Goal: Task Accomplishment & Management: Complete application form

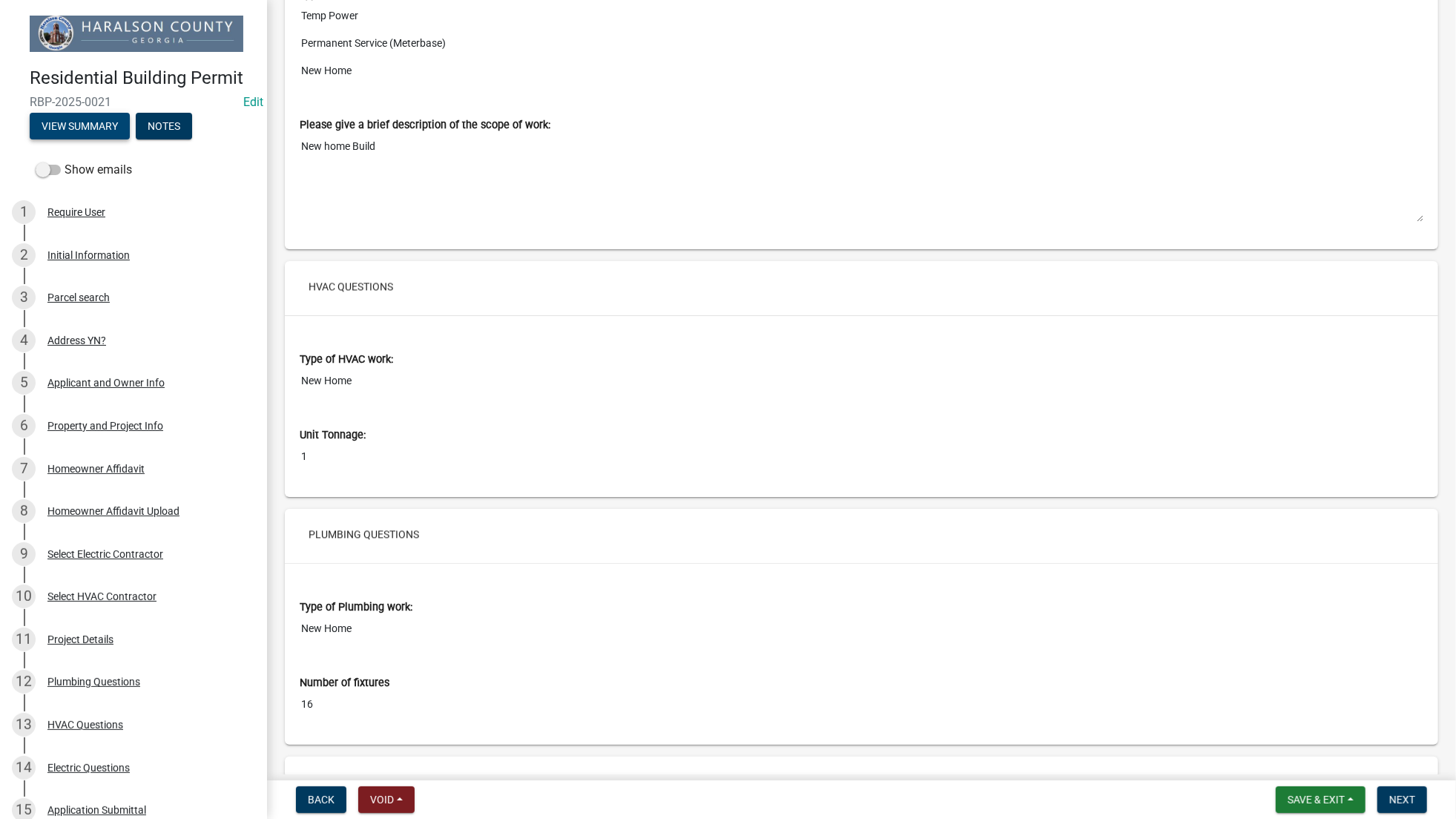
click at [89, 122] on button "View Summary" at bounding box center [80, 125] width 100 height 27
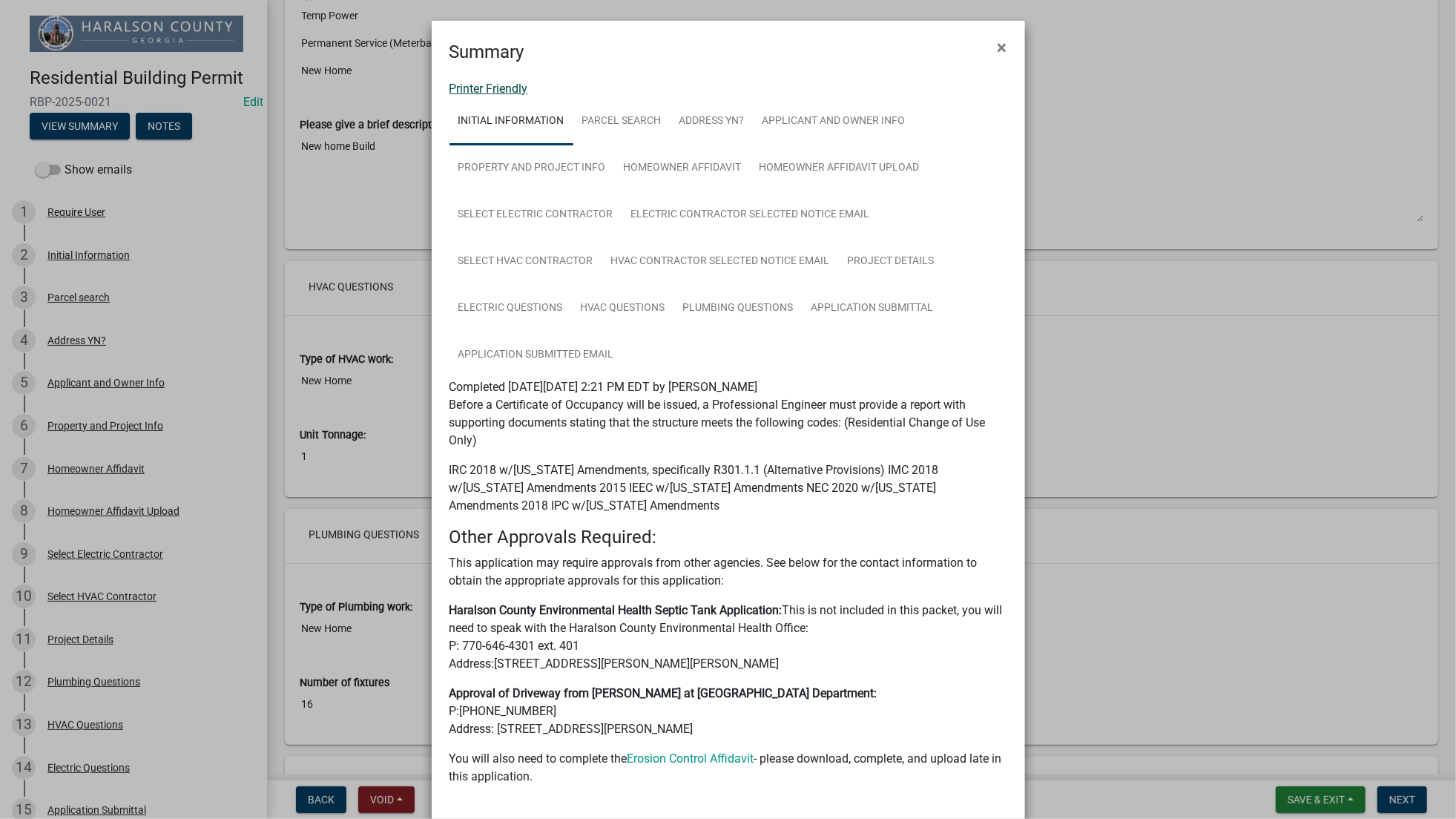
click at [501, 84] on link "Printer Friendly" at bounding box center [489, 88] width 79 height 14
click at [998, 39] on span "×" at bounding box center [1002, 48] width 10 height 21
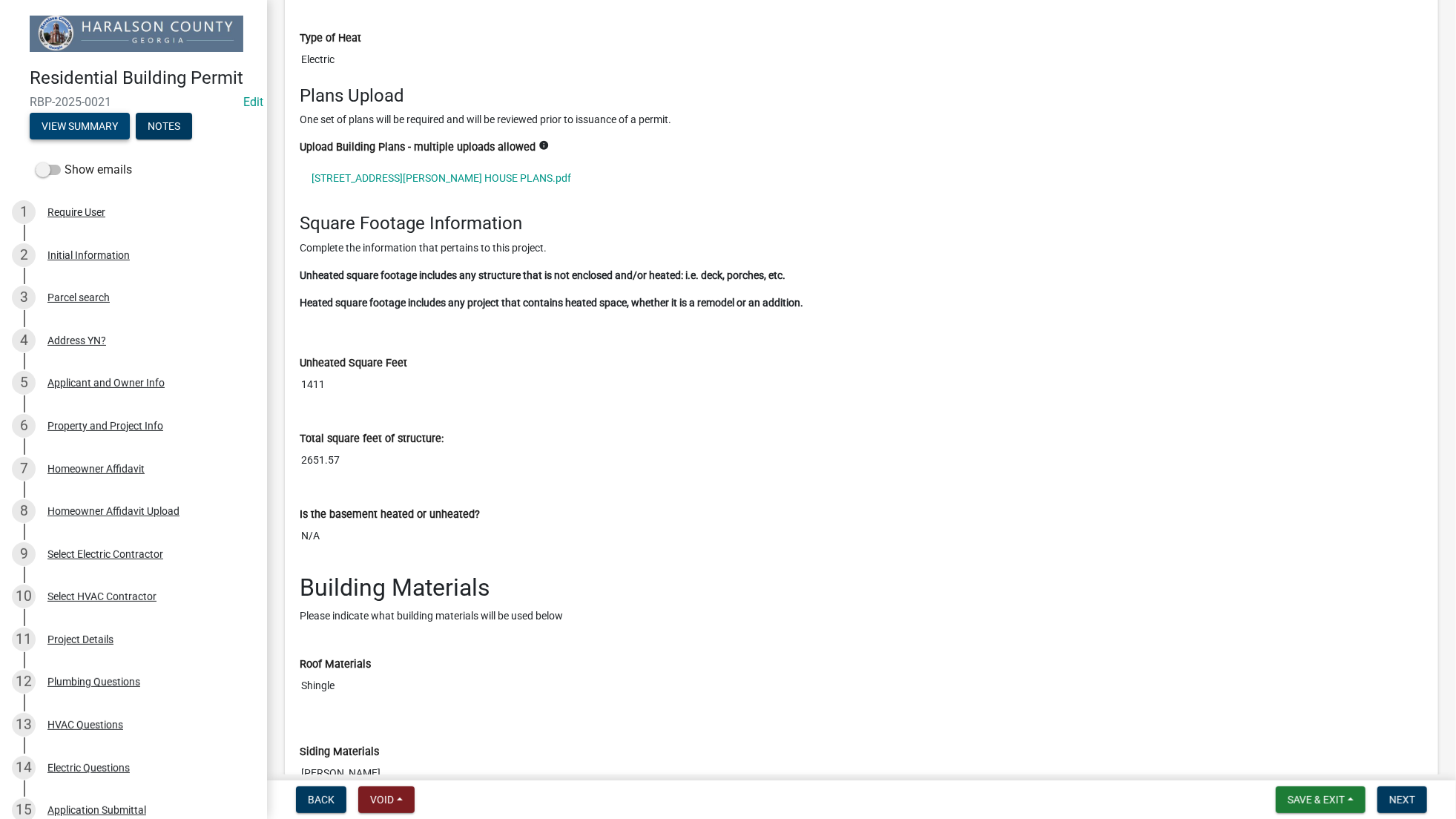
scroll to position [5461, 0]
click at [383, 180] on link "105 Edward Rd HOUSE PLANS.pdf" at bounding box center [862, 176] width 1124 height 34
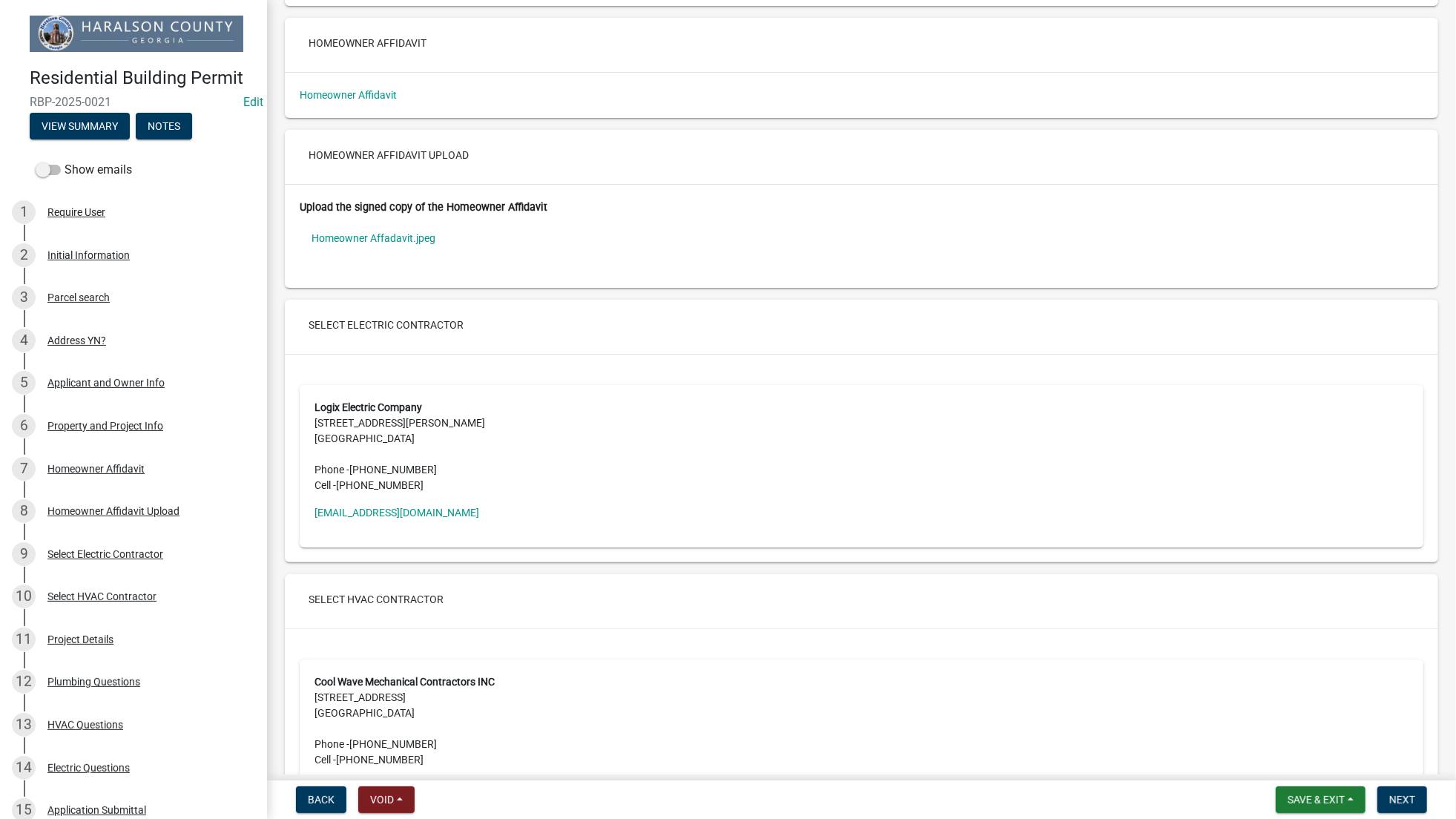
scroll to position [4141, 0]
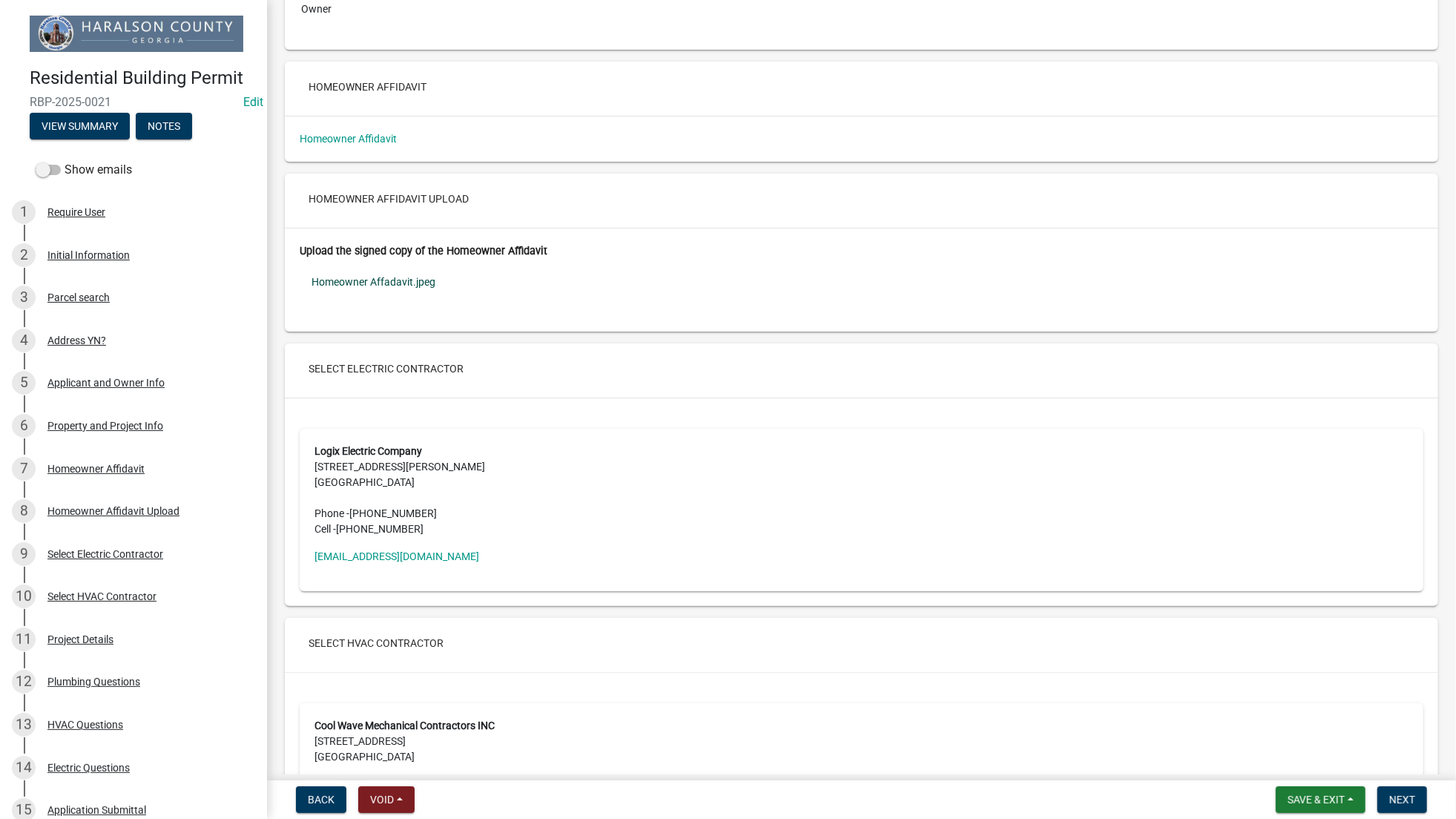
click at [376, 295] on link "Homeowner Affadavit.jpeg" at bounding box center [862, 281] width 1124 height 34
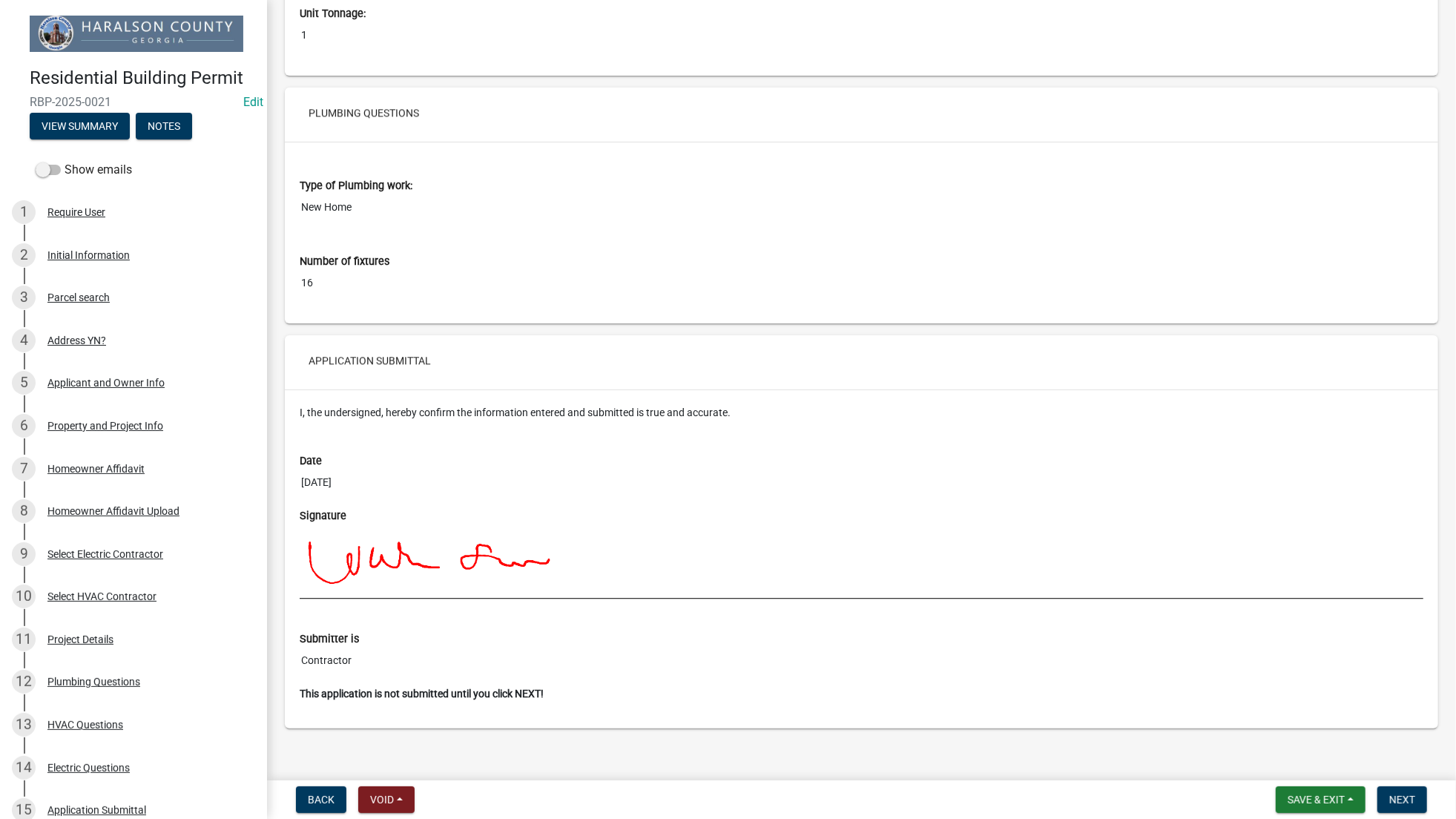
scroll to position [7219, 0]
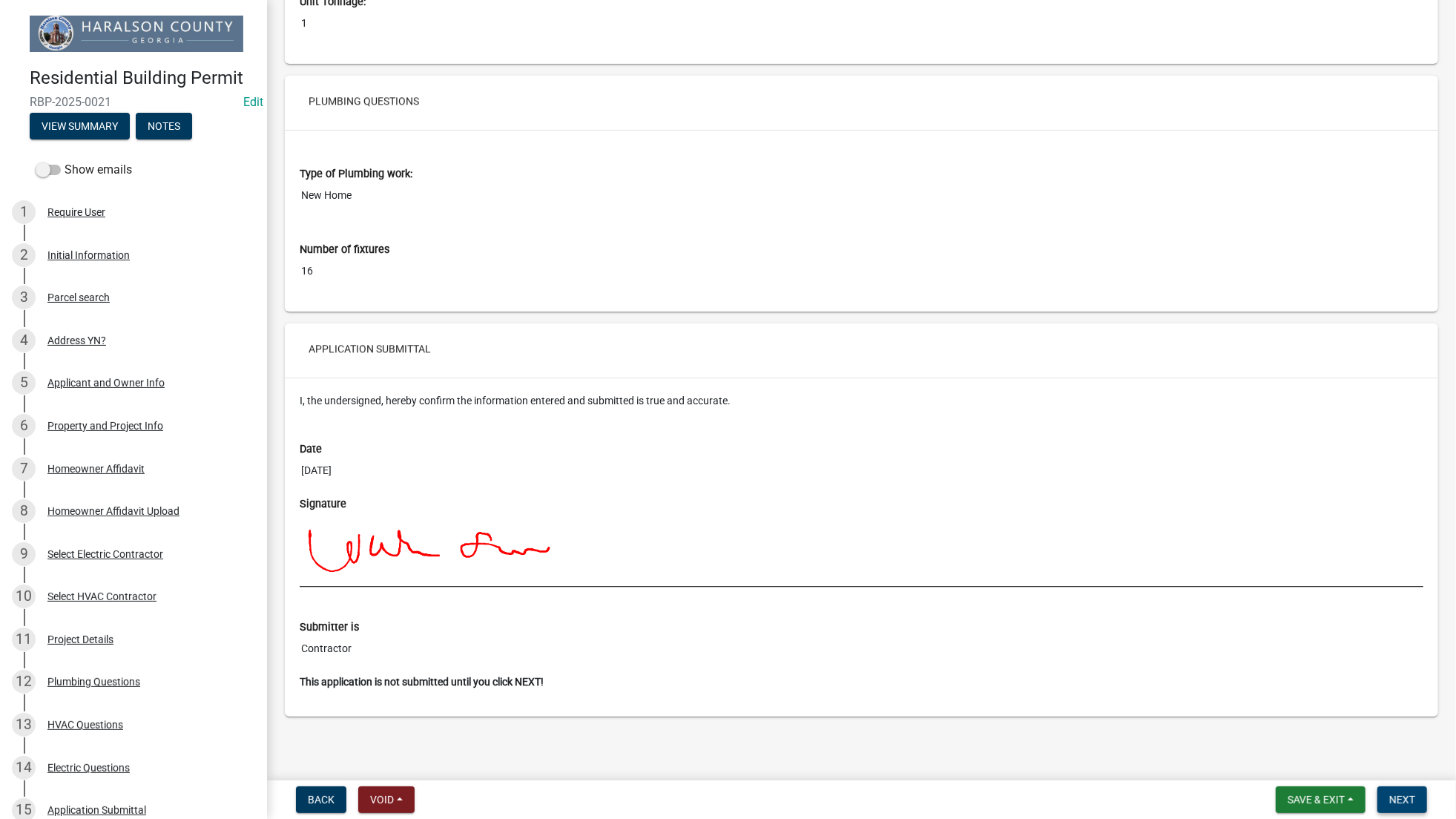
click at [1395, 796] on span "Next" at bounding box center [1402, 800] width 26 height 12
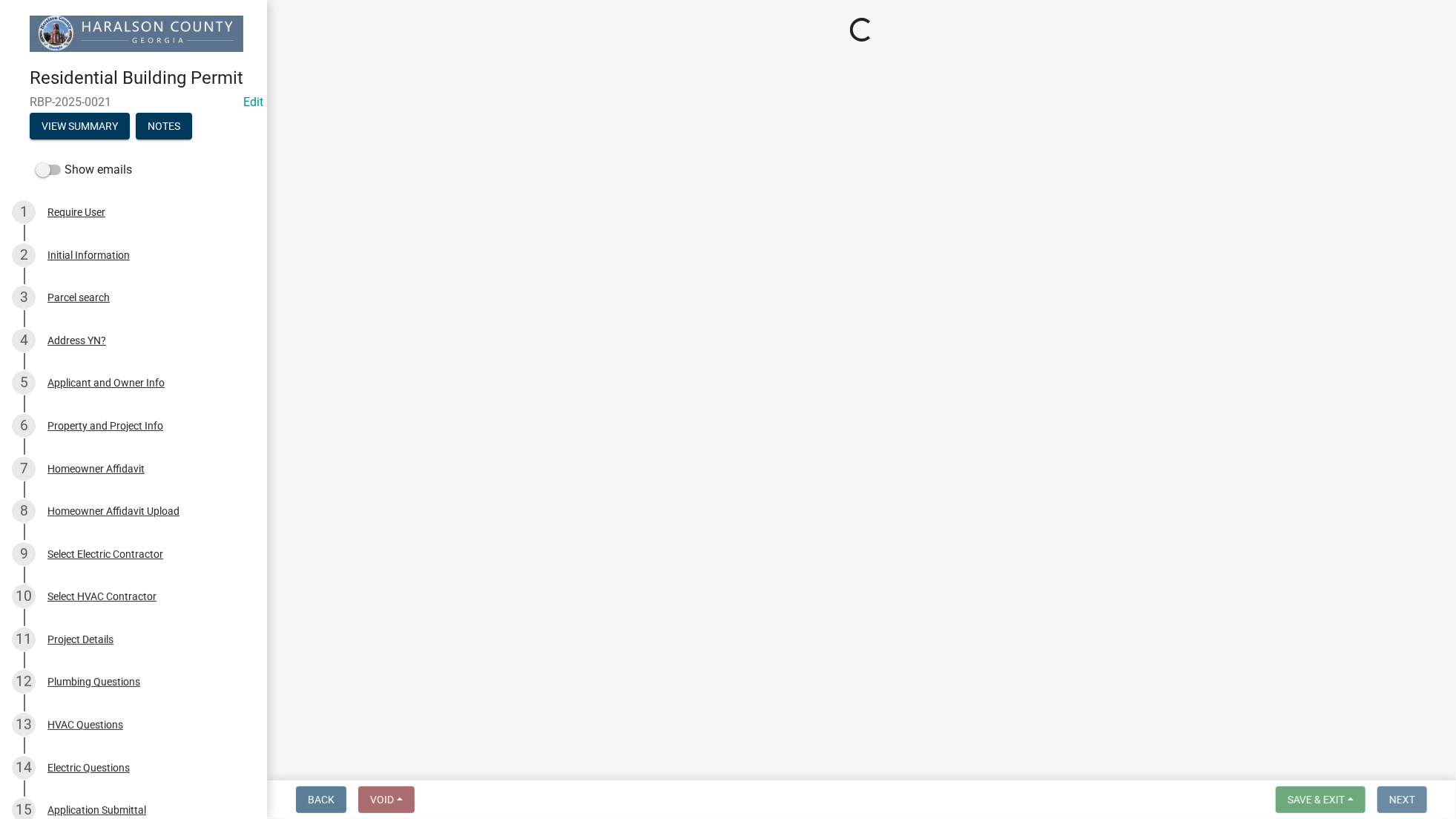
scroll to position [0, 0]
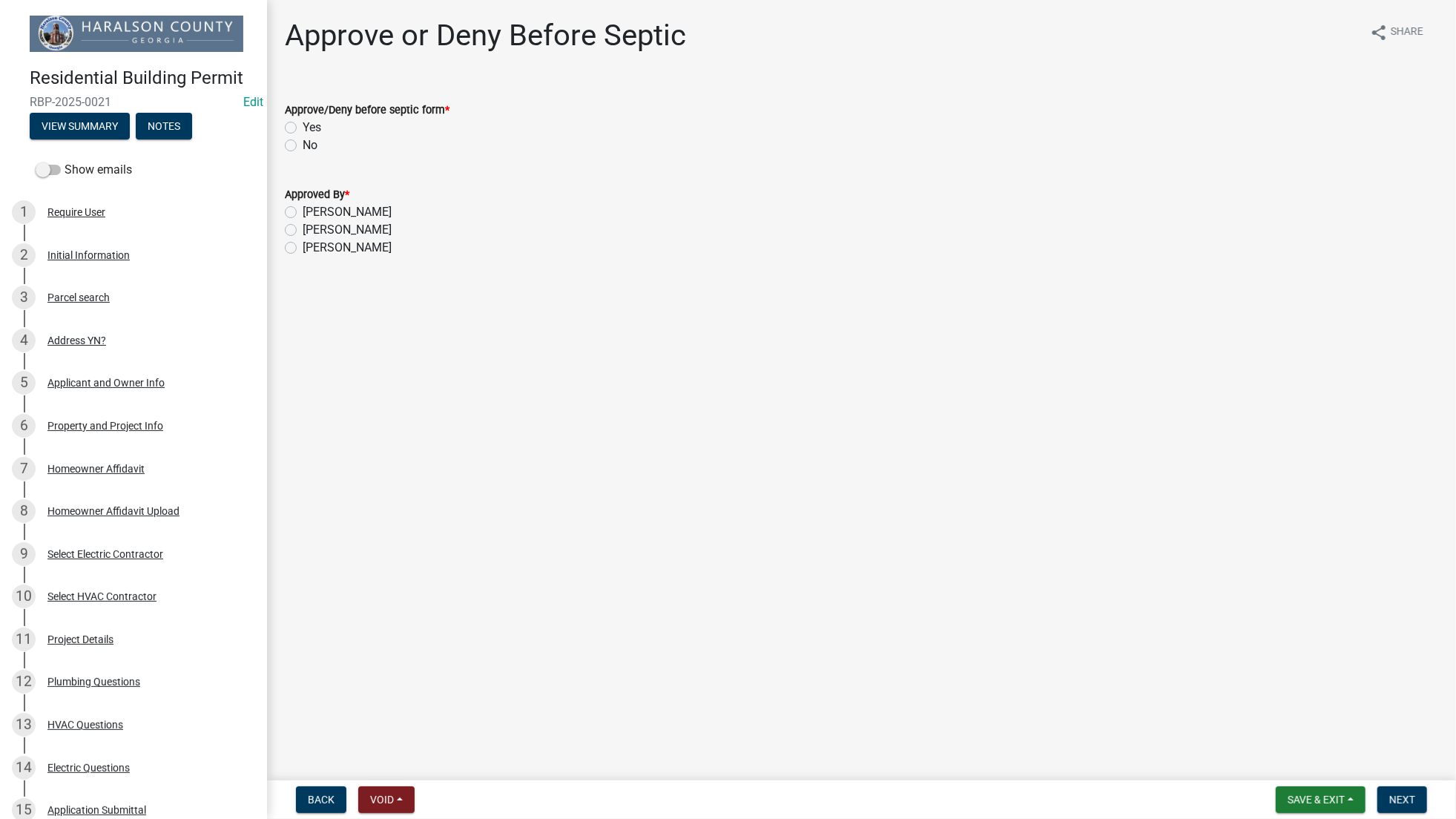
click at [303, 123] on label "Yes" at bounding box center [311, 127] width 18 height 18
click at [303, 123] on input "Yes" at bounding box center [307, 123] width 10 height 10
radio input "true"
click at [303, 228] on label "Vicki Sharpton" at bounding box center [347, 230] width 89 height 18
click at [303, 228] on input "Vicki Sharpton" at bounding box center [307, 226] width 10 height 10
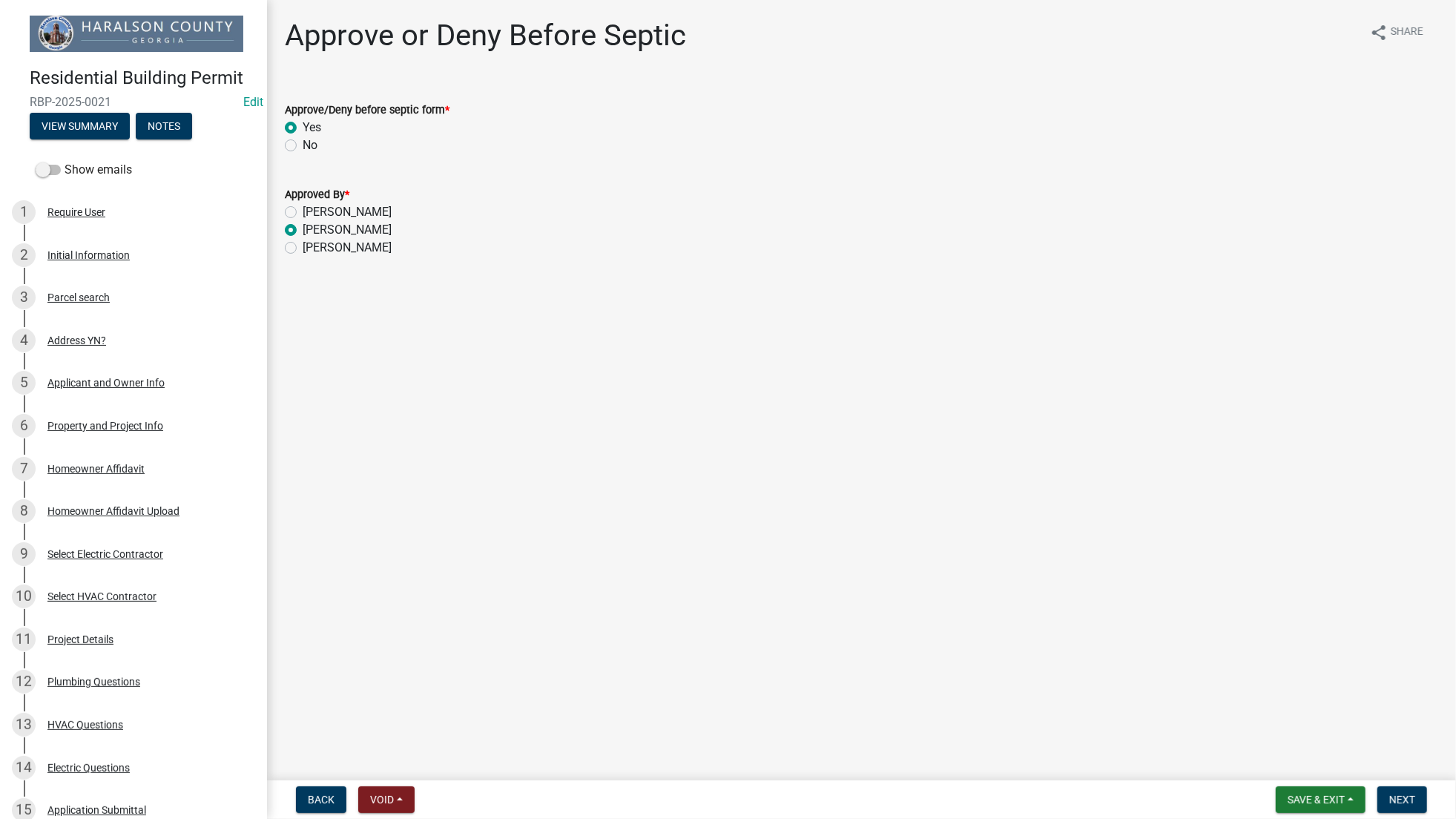
radio input "true"
click at [1405, 798] on span "Next" at bounding box center [1402, 800] width 26 height 12
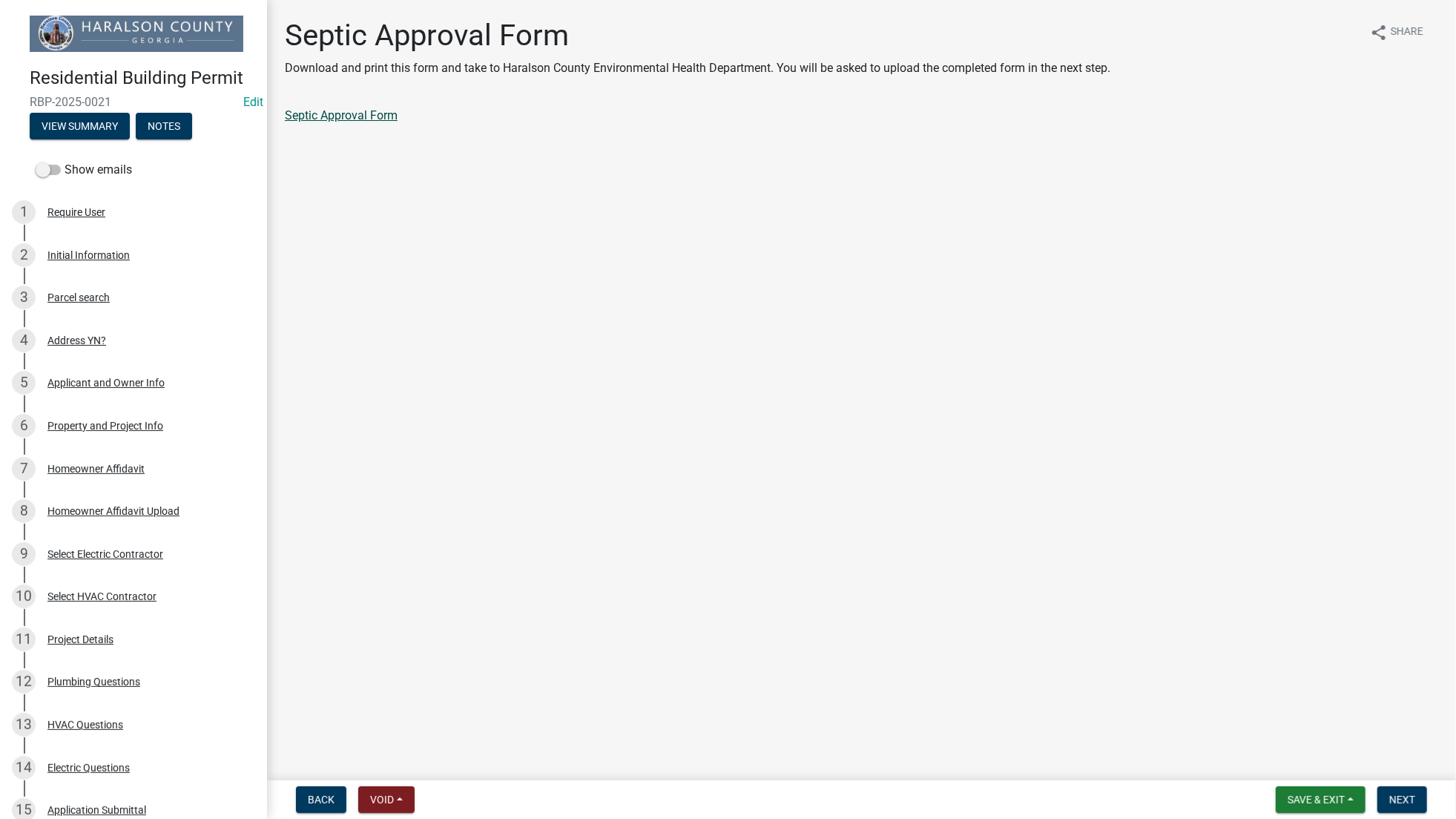
click at [348, 119] on link "Septic Approval Form" at bounding box center [341, 115] width 112 height 14
click at [1315, 796] on span "Save & Exit" at bounding box center [1316, 800] width 57 height 12
click at [1314, 761] on button "Save & Exit" at bounding box center [1306, 761] width 118 height 35
click at [1329, 800] on span "Save & Exit" at bounding box center [1316, 800] width 57 height 12
click at [1321, 759] on button "Save & Exit" at bounding box center [1306, 761] width 118 height 35
